Goal: Communication & Community: Ask a question

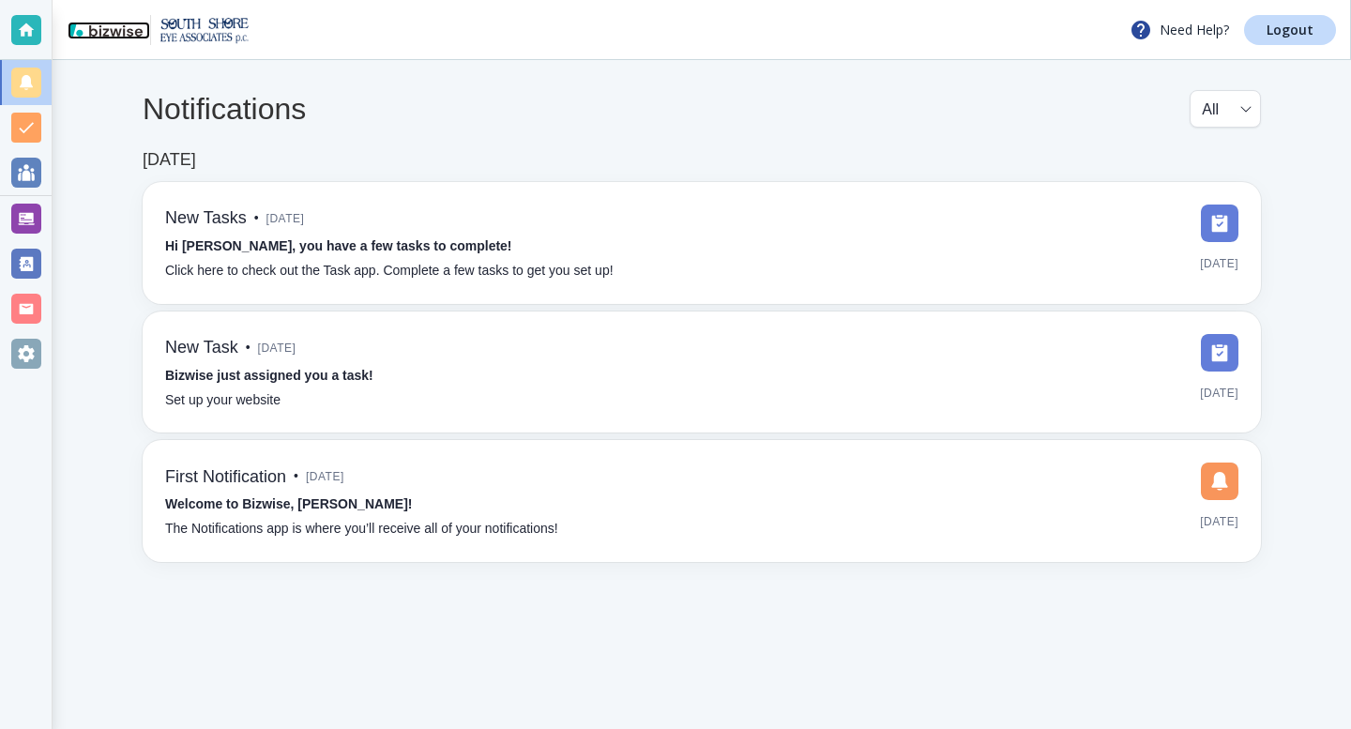
click at [100, 28] on img at bounding box center [105, 29] width 75 height 15
click at [25, 28] on div at bounding box center [26, 30] width 30 height 30
click at [36, 92] on div at bounding box center [26, 83] width 30 height 30
click at [26, 174] on div at bounding box center [26, 173] width 30 height 30
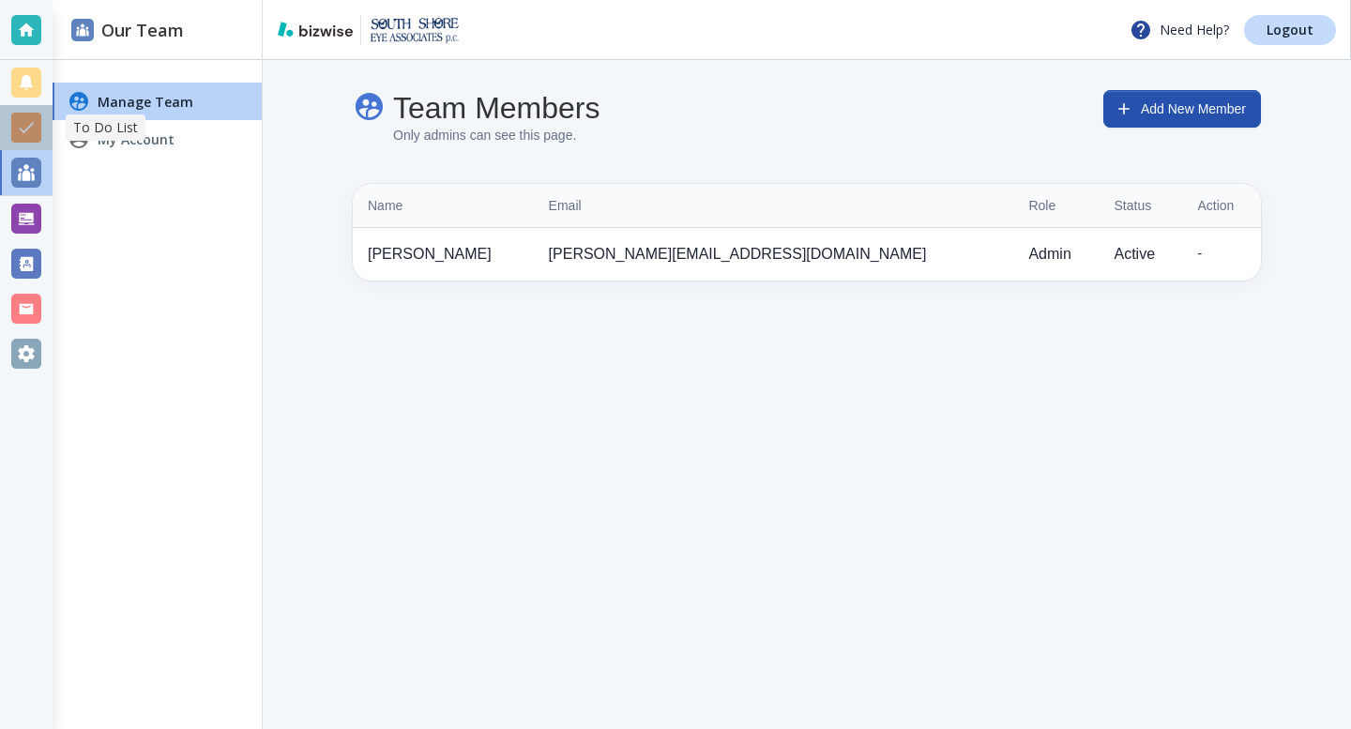
click at [26, 126] on div at bounding box center [26, 128] width 30 height 30
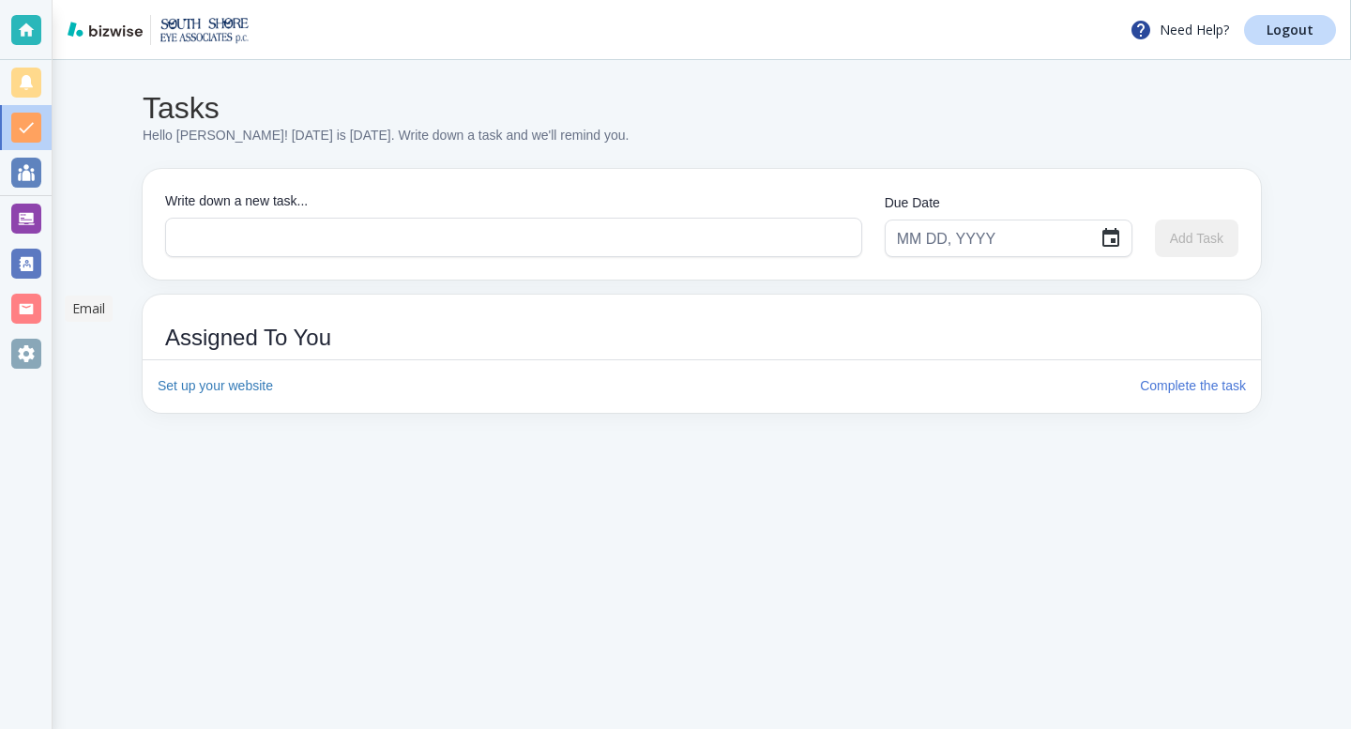
click at [27, 308] on div at bounding box center [26, 309] width 30 height 30
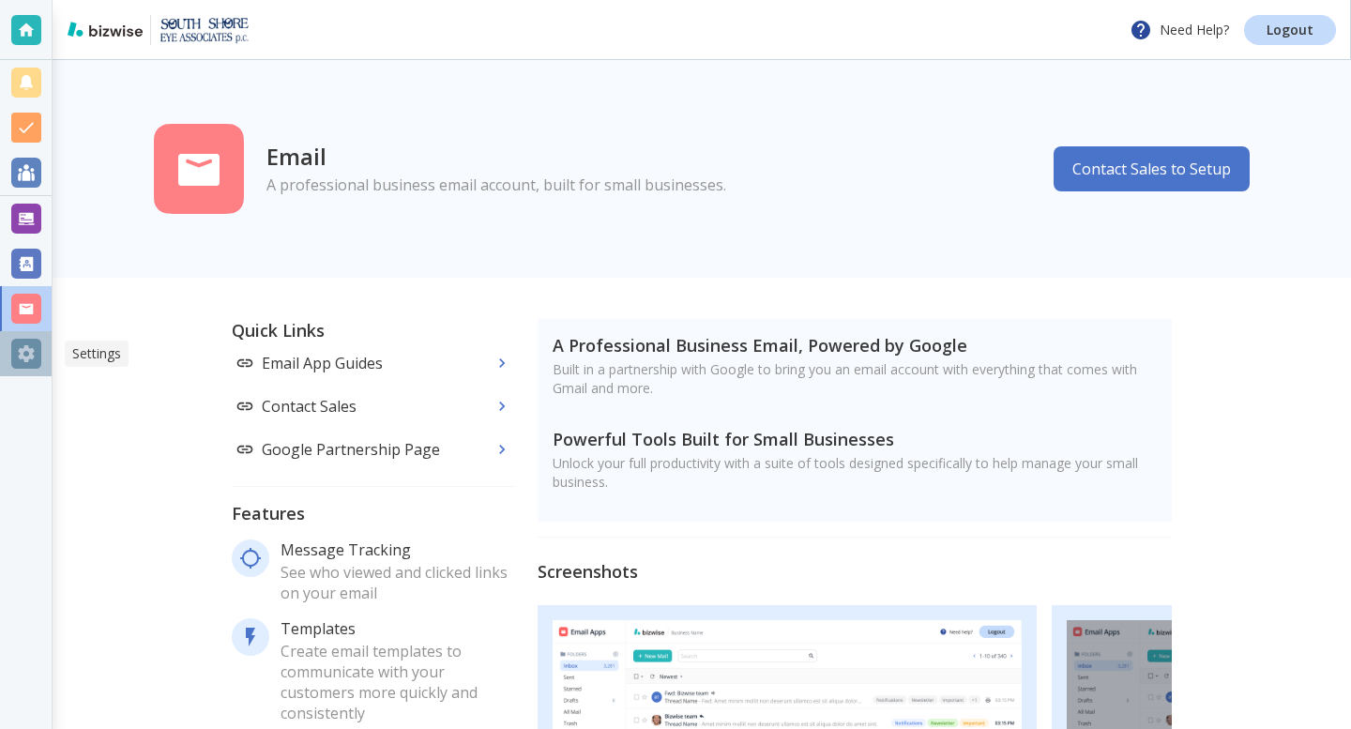
click at [21, 352] on div at bounding box center [26, 354] width 30 height 30
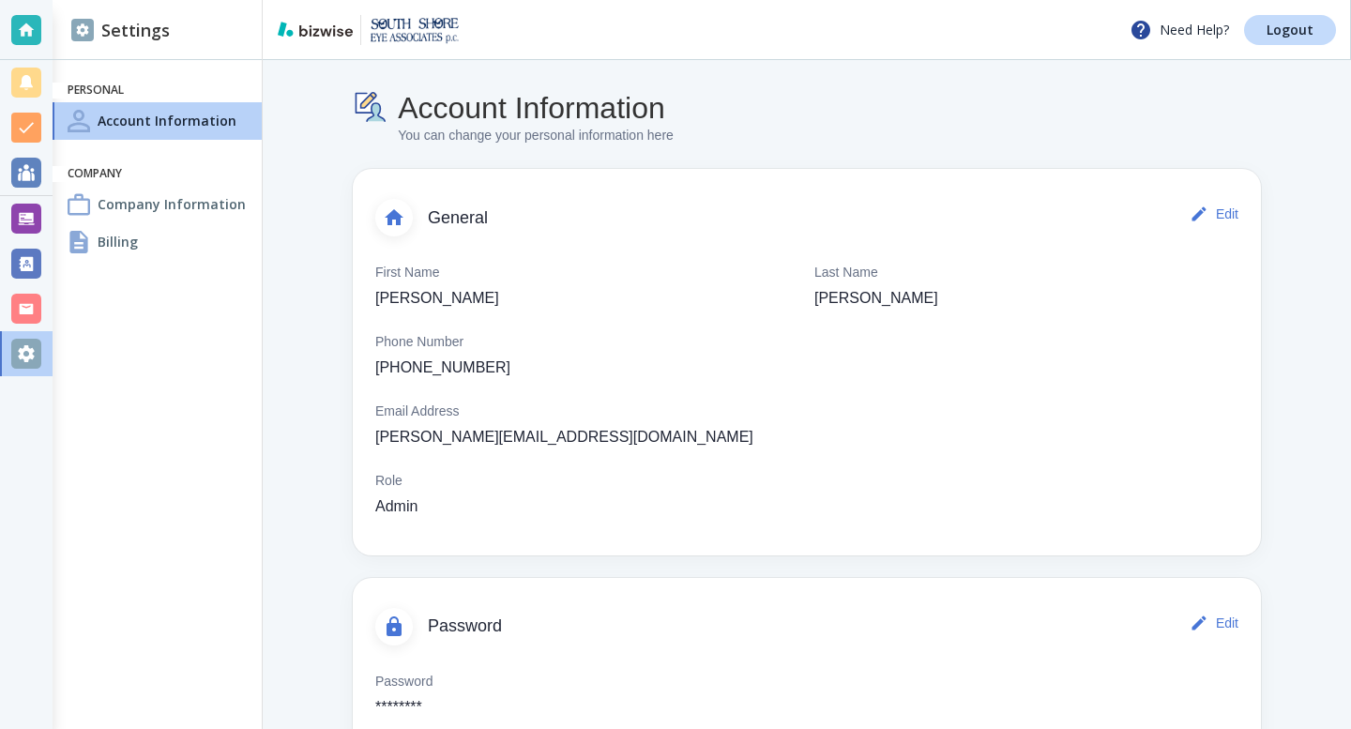
click at [136, 202] on h4 "Company Information" at bounding box center [172, 204] width 148 height 20
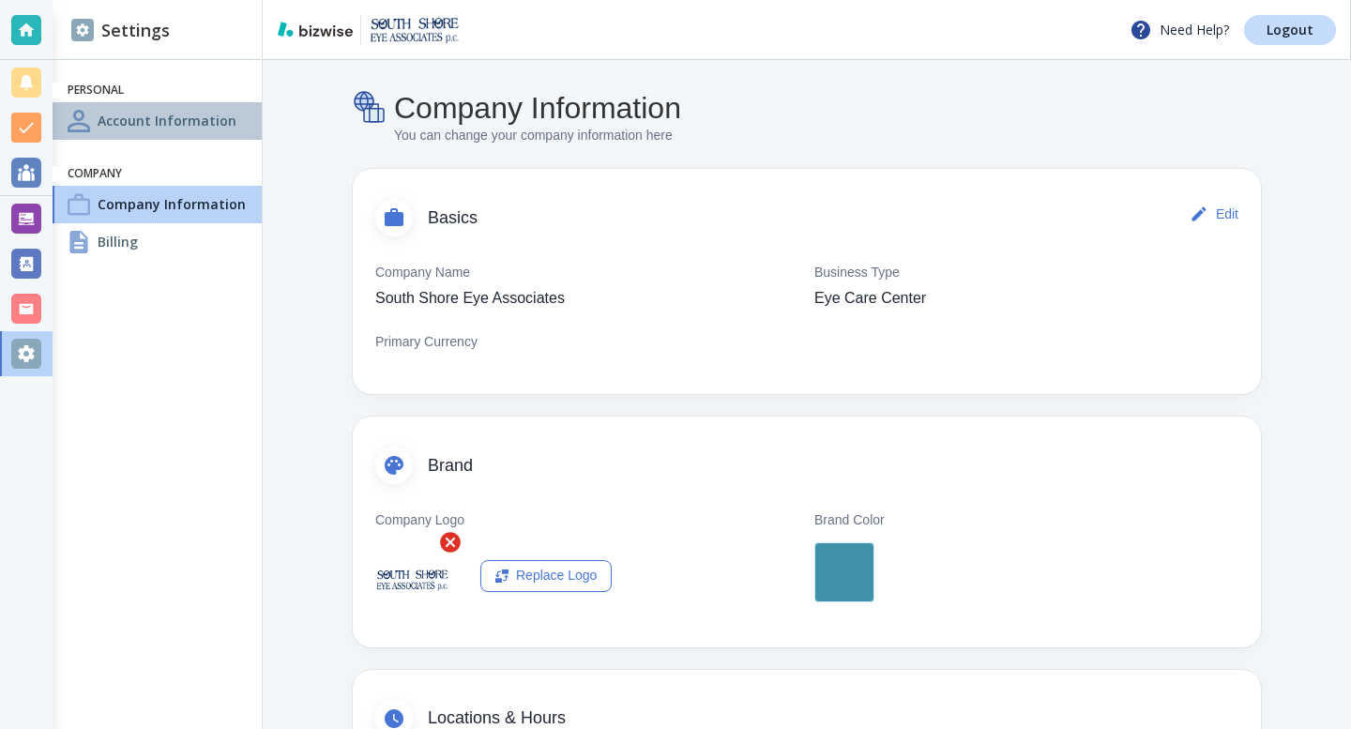
click at [151, 119] on h4 "Account Information" at bounding box center [167, 121] width 139 height 20
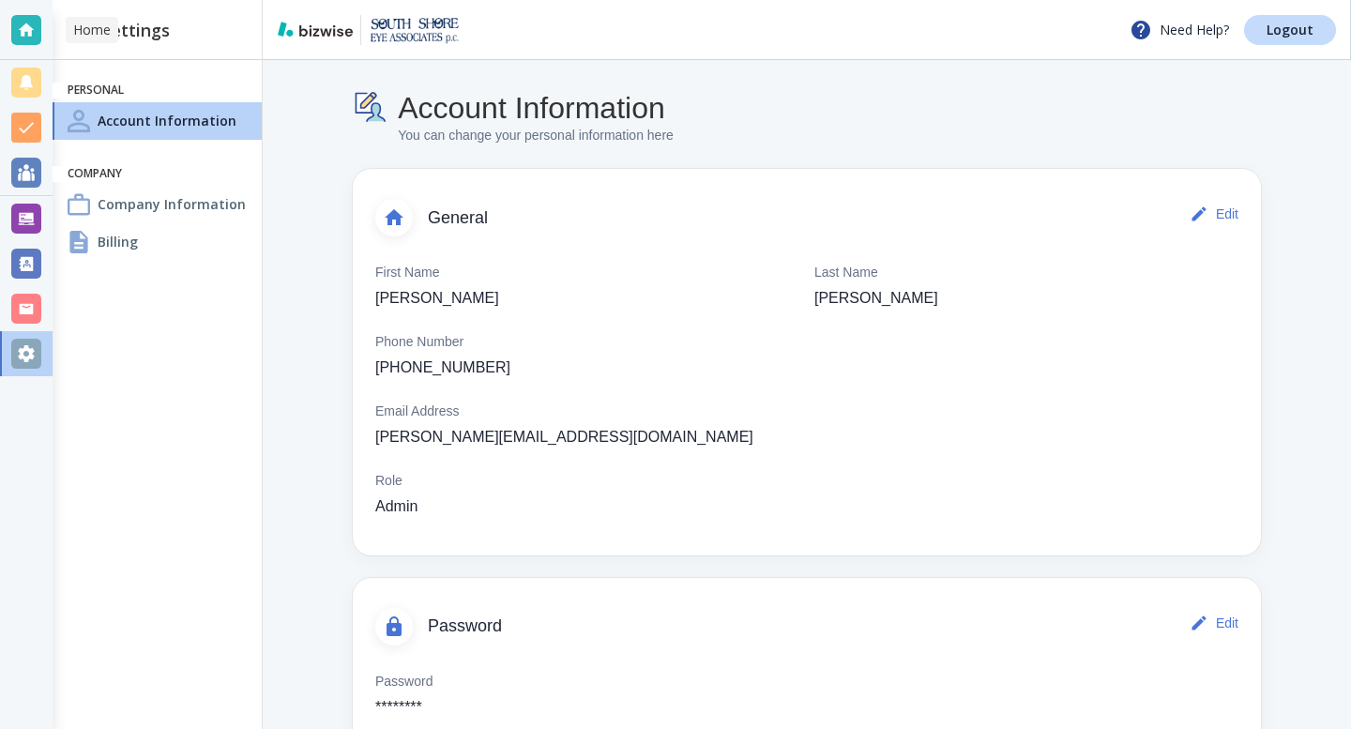
click at [27, 8] on div at bounding box center [26, 30] width 53 height 60
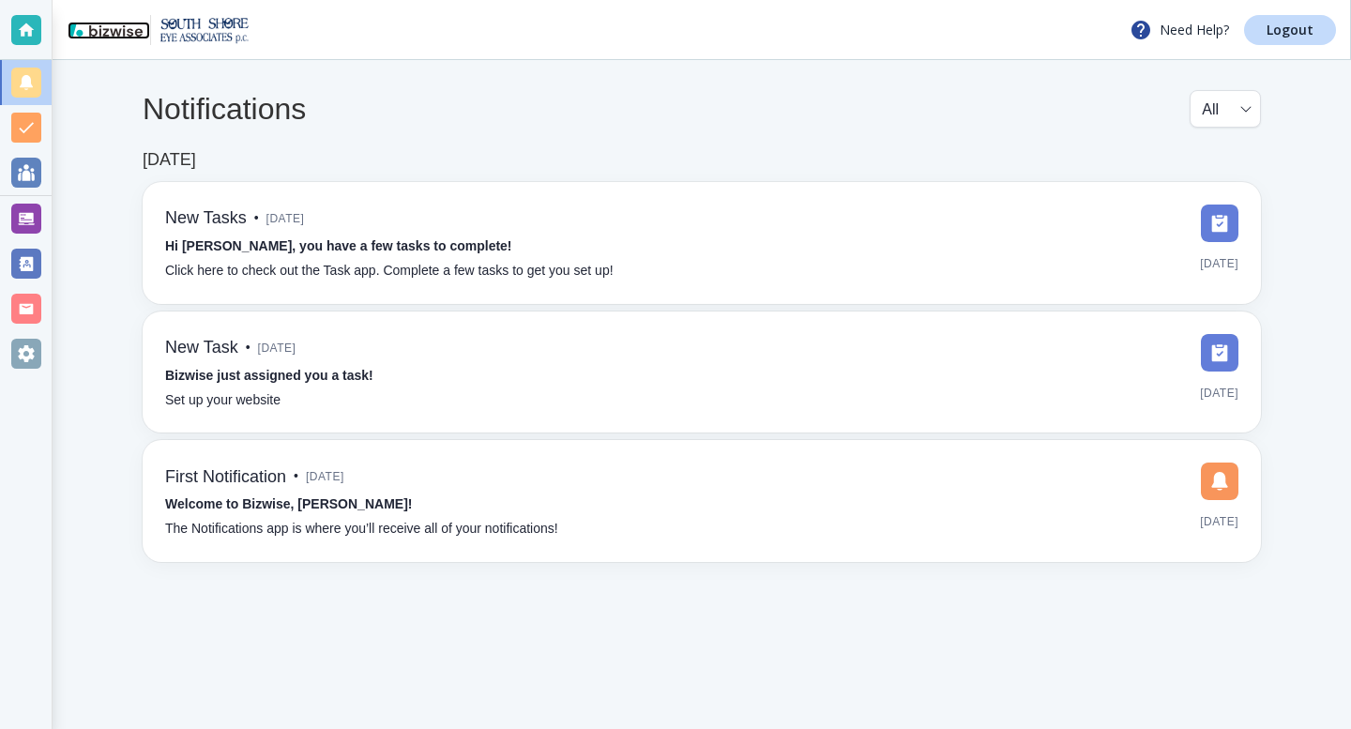
click at [129, 32] on img at bounding box center [105, 29] width 75 height 15
click at [1189, 29] on p "Need Help?" at bounding box center [1179, 30] width 99 height 23
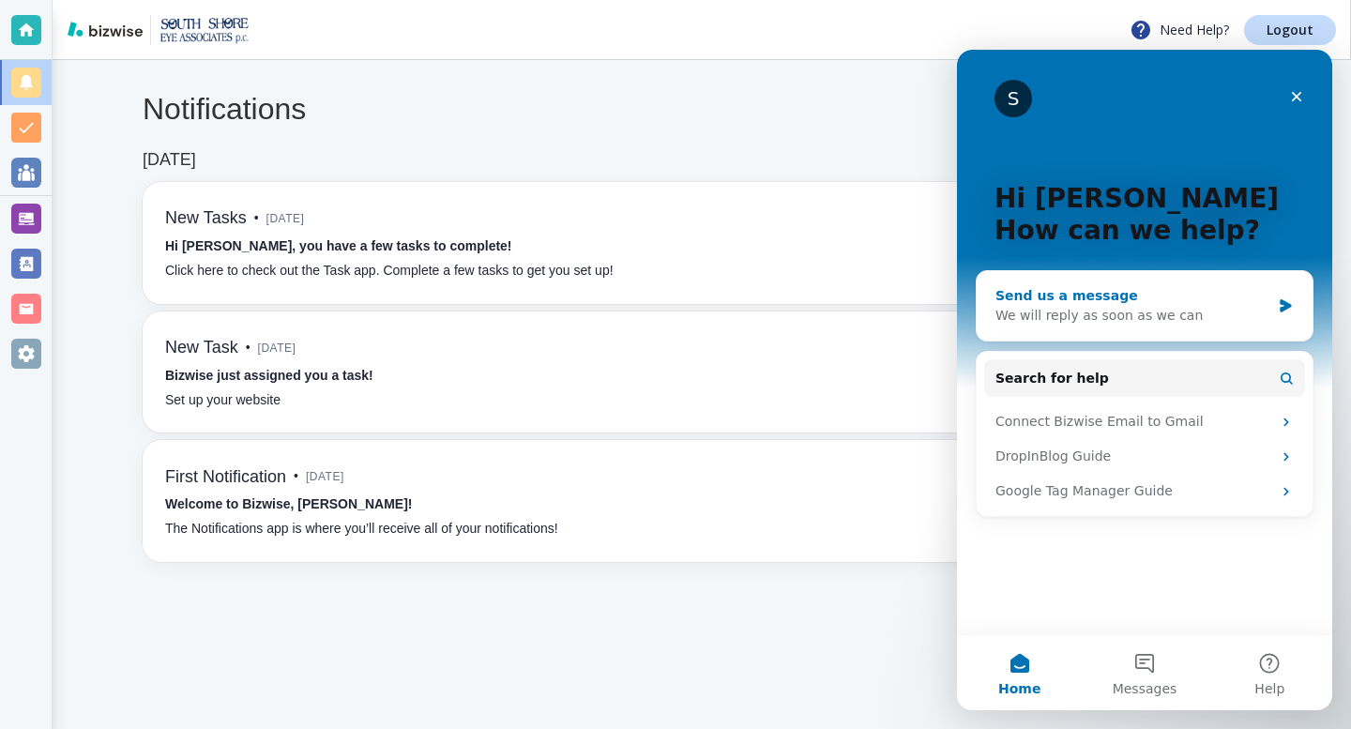
click at [1284, 309] on icon "Intercom messenger" at bounding box center [1285, 305] width 11 height 13
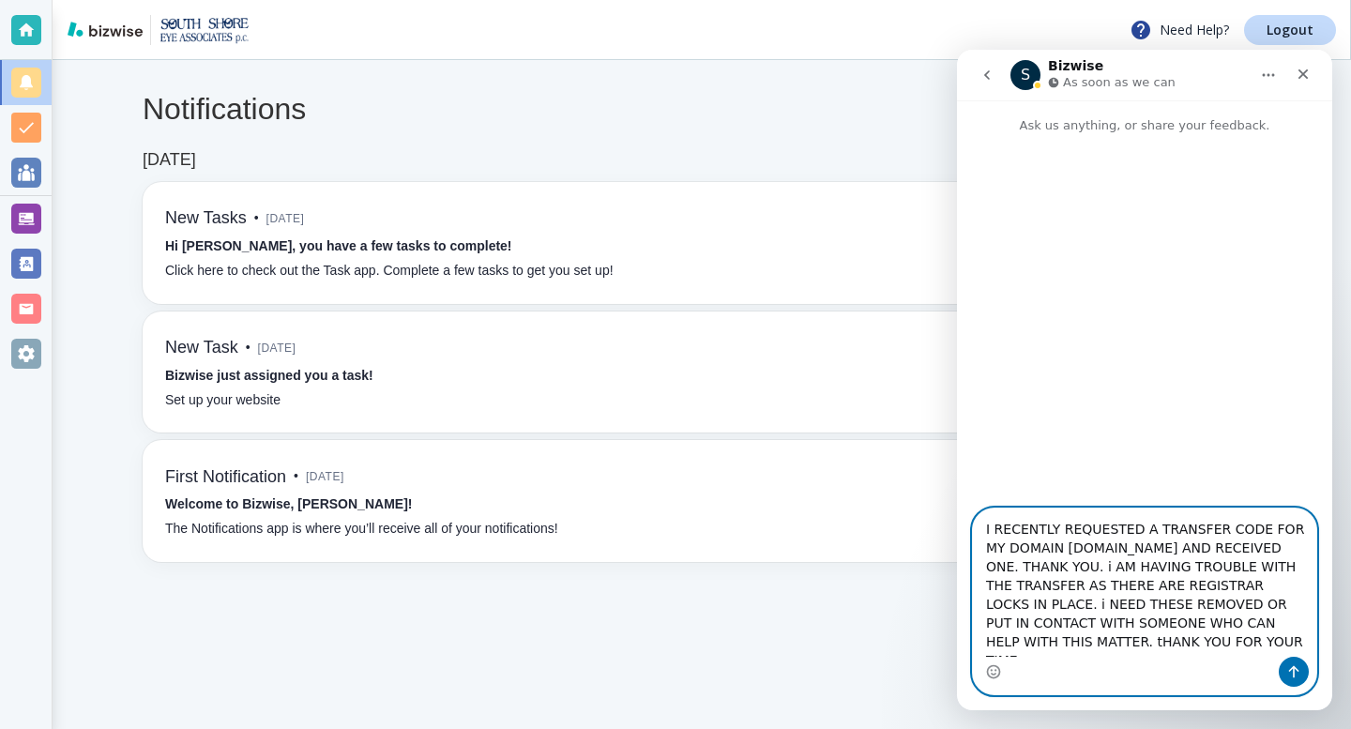
click at [988, 611] on textarea "I RECENTLY REQUESTED A TRANSFER CODE FOR MY DOMAIN SOUTHSHOREEYE.NET AND RECEIV…" at bounding box center [1144, 583] width 343 height 148
click at [1068, 573] on textarea "I RECENTLY REQUESTED A TRANSFER CODE FOR MY DOMAIN SOUTHSHOREEYE.NET AND RECEIV…" at bounding box center [1144, 583] width 343 height 148
click at [1197, 573] on textarea "I RECENTLY REQUESTED A TRANSFER CODE FOR MY DOMAIN SOUTHSHOREEYE.NET AND RECEIV…" at bounding box center [1144, 583] width 343 height 148
type textarea "I RECENTLY REQUESTED A TRANSFER CODE FOR MY DOMAIN SOUTHSHOREEYE.NET AND RECEIV…"
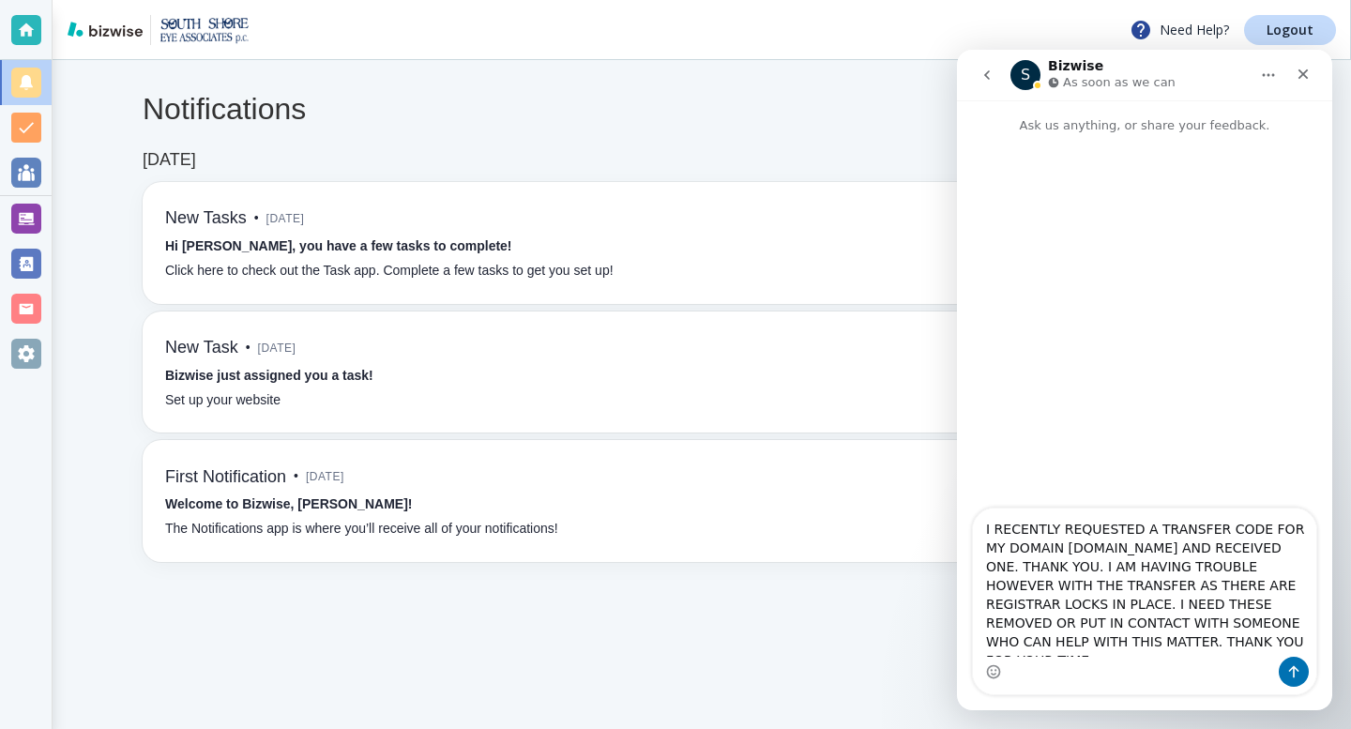
click at [1218, 658] on div "Intercom messenger" at bounding box center [1144, 672] width 343 height 30
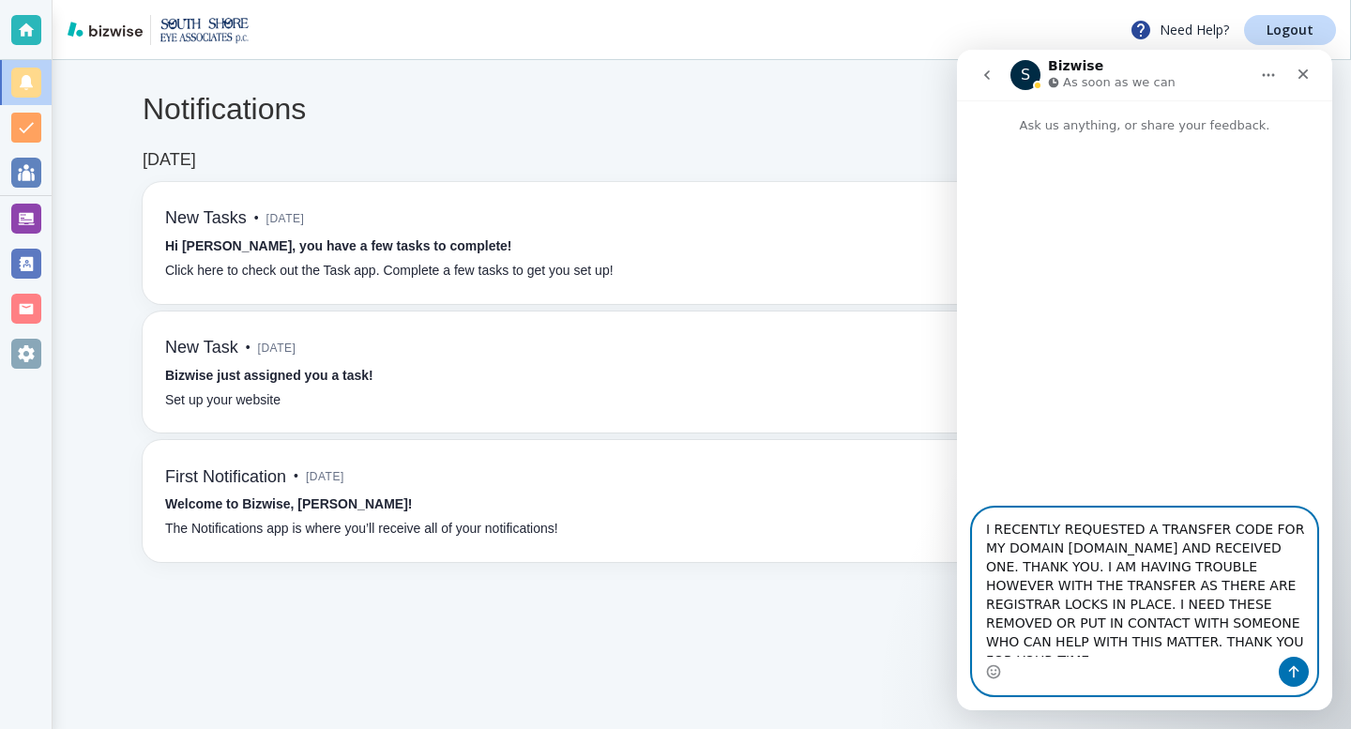
click at [1183, 654] on textarea "I RECENTLY REQUESTED A TRANSFER CODE FOR MY DOMAIN SOUTHSHOREEYE.NET AND RECEIV…" at bounding box center [1144, 583] width 343 height 148
